Goal: Use online tool/utility: Utilize a website feature to perform a specific function

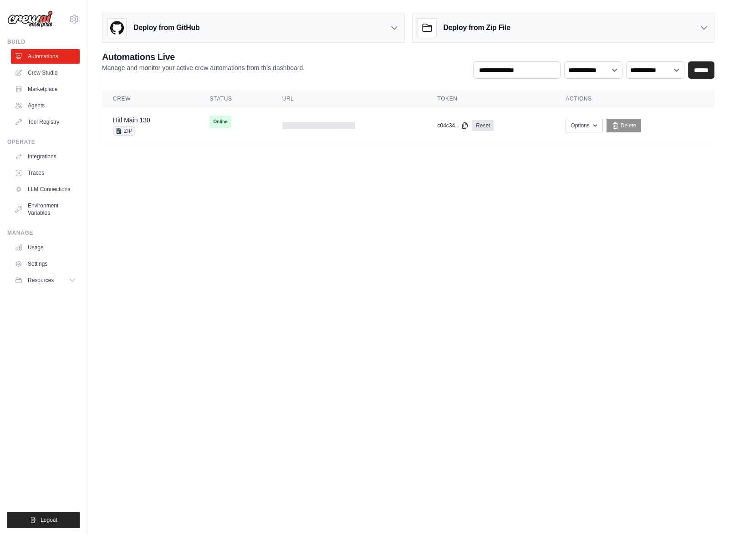
click at [305, 200] on body "[EMAIL_ADDRESS][DOMAIN_NAME] Organization from [EMAIL_ADDRESS][DOMAIN_NAME] JR …" at bounding box center [364, 267] width 729 height 535
click at [134, 121] on link "Hitl Main 130" at bounding box center [131, 120] width 37 height 7
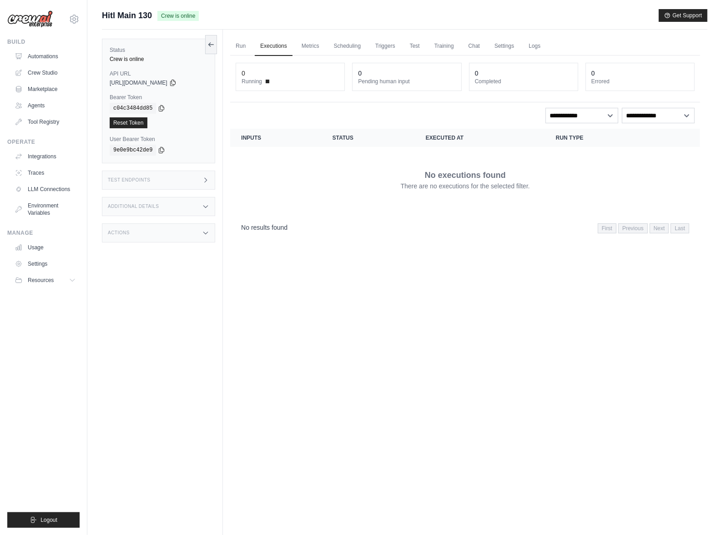
click at [178, 178] on div "Test Endpoints" at bounding box center [158, 180] width 113 height 19
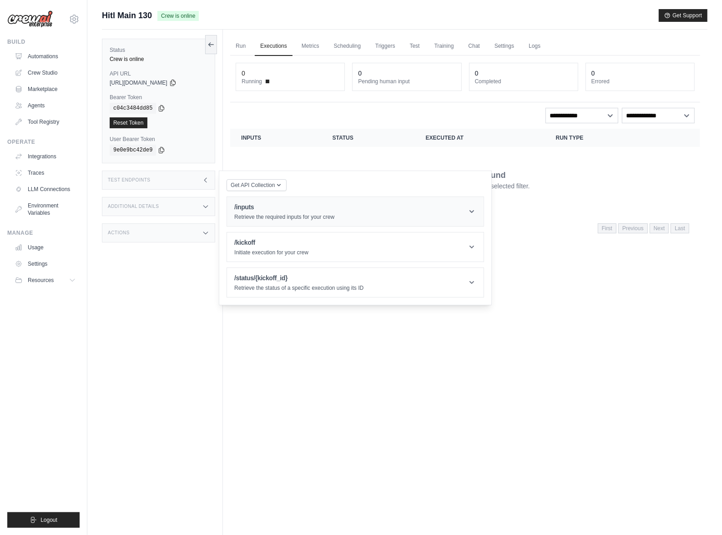
click at [294, 216] on p "Retrieve the required inputs for your crew" at bounding box center [284, 216] width 100 height 7
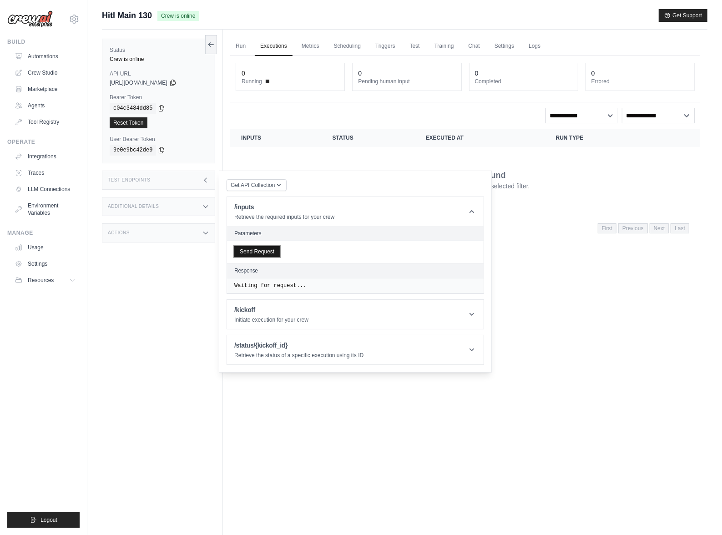
click at [266, 252] on button "Send Request" at bounding box center [257, 251] width 46 height 11
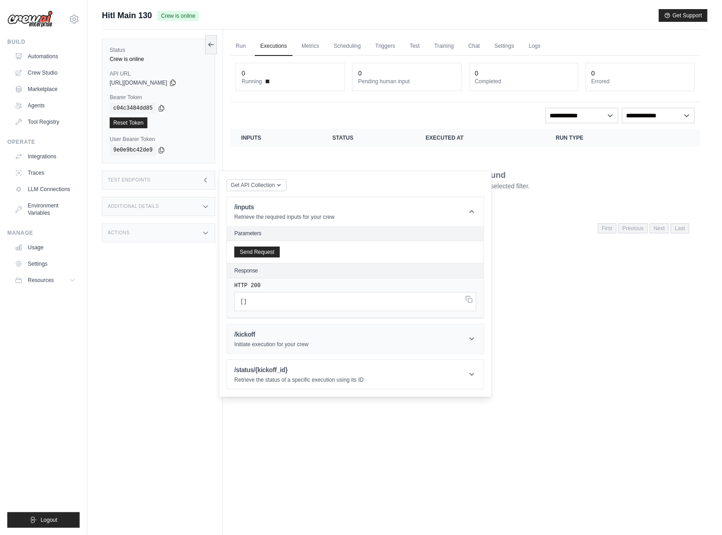
click at [281, 338] on h1 "/kickoff" at bounding box center [271, 334] width 74 height 9
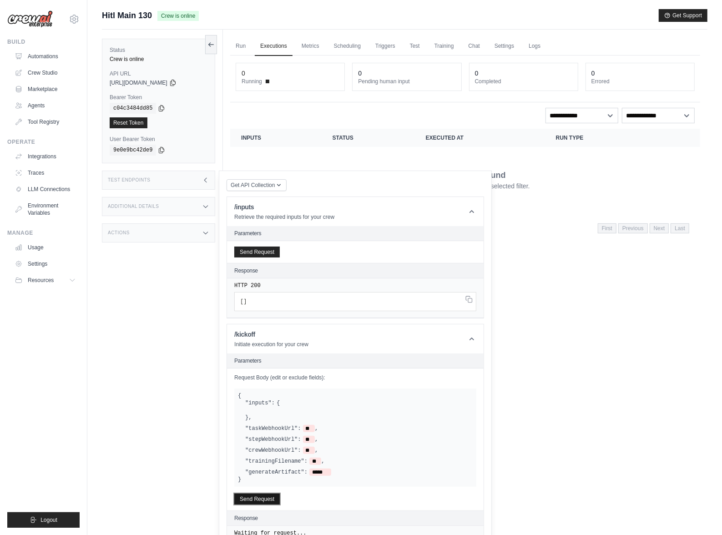
click at [268, 500] on button "Send Request" at bounding box center [257, 499] width 46 height 11
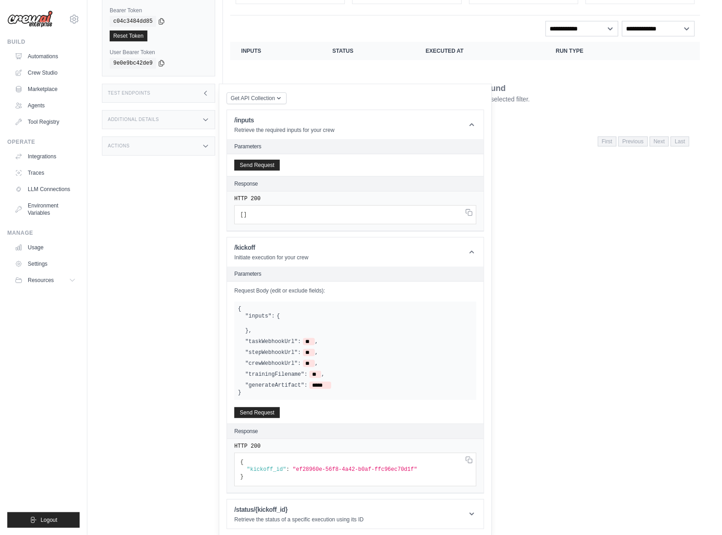
scroll to position [87, 0]
drag, startPoint x: 296, startPoint y: 468, endPoint x: 416, endPoint y: 465, distance: 120.2
click at [416, 466] on span ""ef28960e-56f8-4a42-b0af-ffc96ec70d1f"" at bounding box center [355, 469] width 125 height 6
copy span "ef28960e-56f8-4a42-b0af-ffc96ec70d1f"
click at [302, 511] on h1 "/status/{kickoff_id}" at bounding box center [298, 509] width 129 height 9
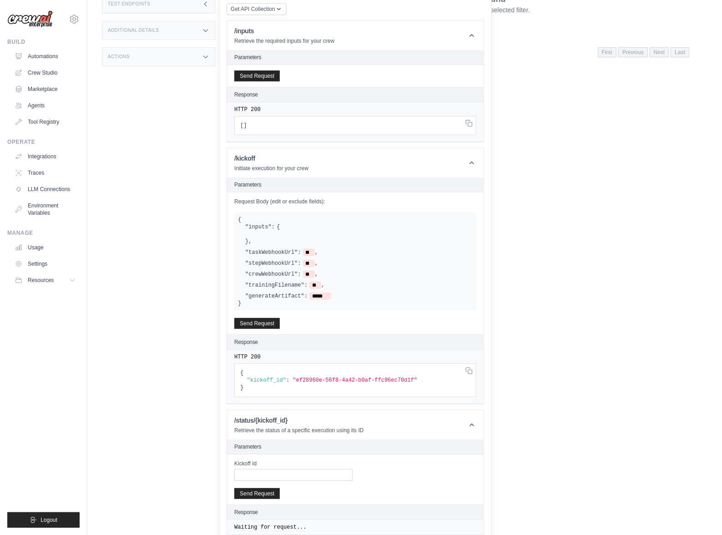
scroll to position [183, 0]
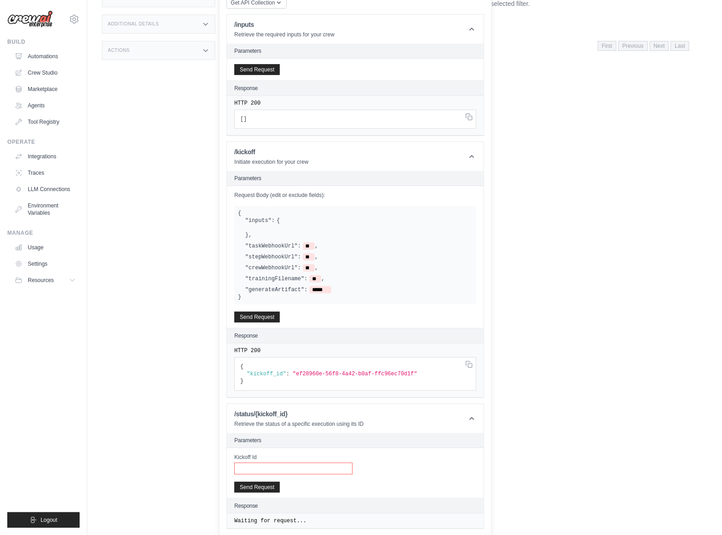
click at [308, 471] on input "Kickoff Id" at bounding box center [293, 469] width 118 height 12
paste input "**********"
type input "**********"
click at [260, 485] on button "Send Request" at bounding box center [257, 487] width 46 height 11
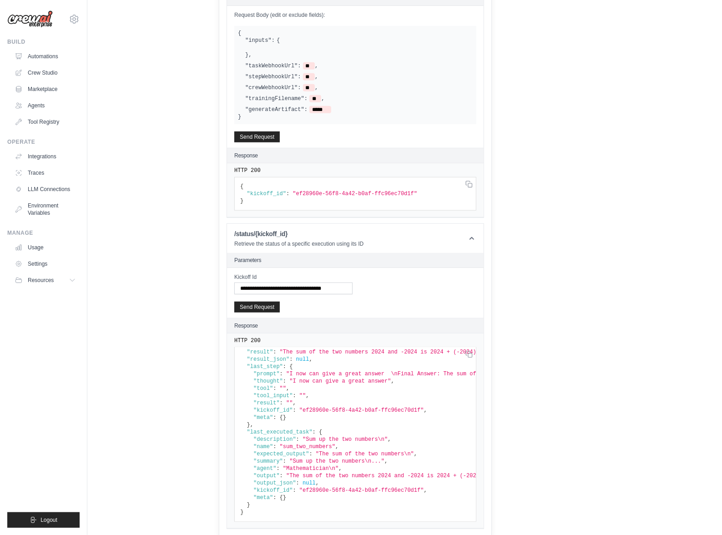
scroll to position [32, 0]
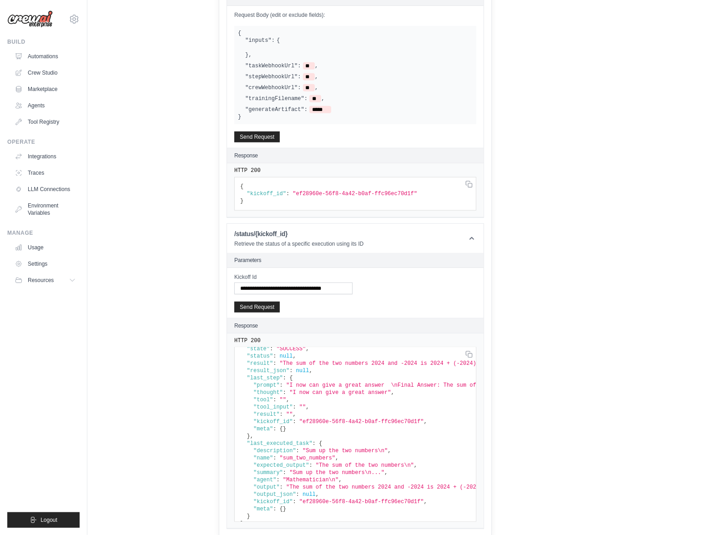
scroll to position [0, 0]
